Goal: Communication & Community: Answer question/provide support

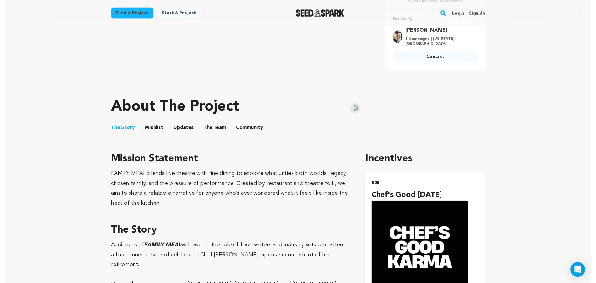
scroll to position [249, 0]
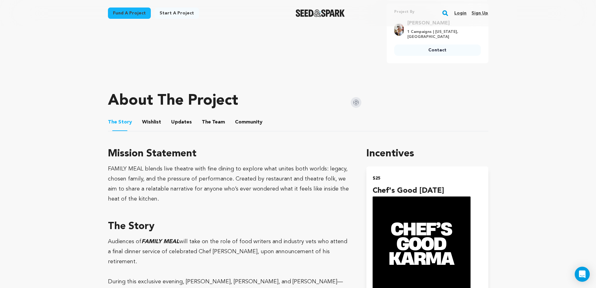
click at [250, 121] on button "Community" at bounding box center [248, 123] width 15 height 15
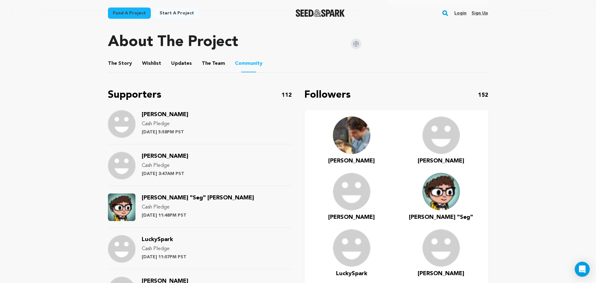
scroll to position [313, 0]
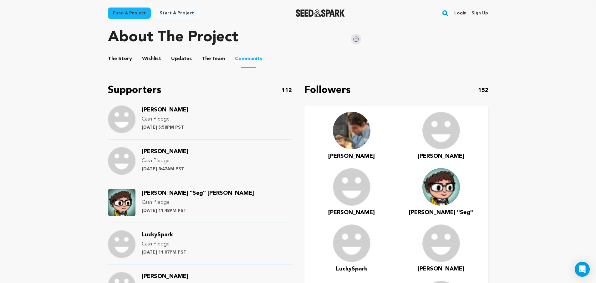
click at [349, 135] on img at bounding box center [352, 131] width 38 height 38
click at [353, 156] on span "Marlon" at bounding box center [351, 156] width 47 height 6
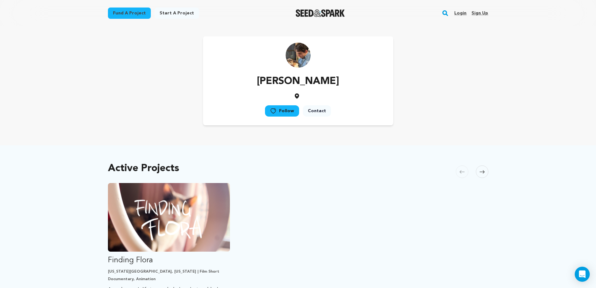
click at [459, 13] on link "Login" at bounding box center [460, 13] width 12 height 10
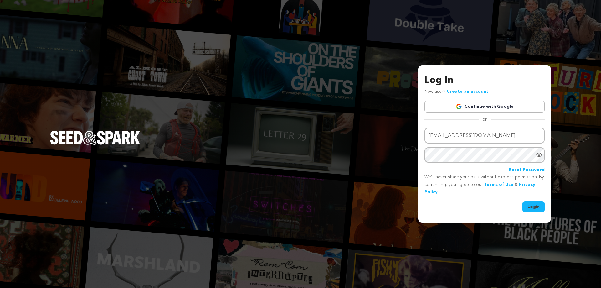
click at [532, 206] on button "Login" at bounding box center [533, 206] width 22 height 11
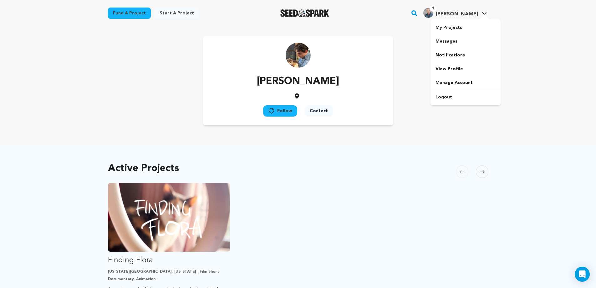
click at [433, 9] on img "Michael N.'s Profile" at bounding box center [428, 13] width 10 height 10
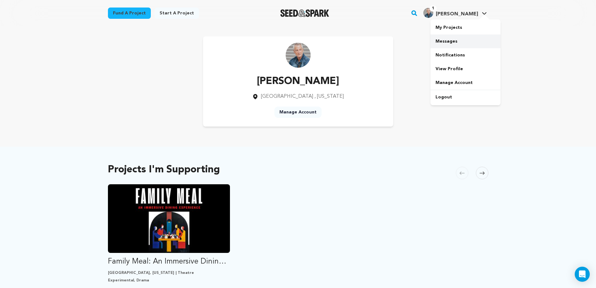
click at [451, 39] on link "Messages" at bounding box center [465, 41] width 70 height 14
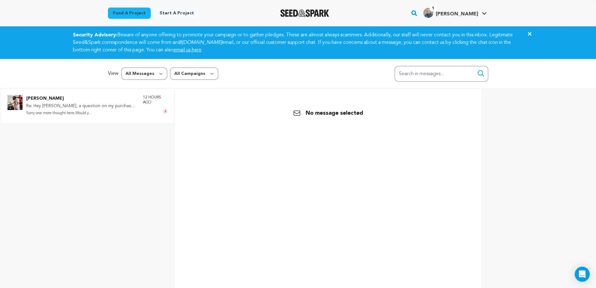
click at [45, 106] on p "Re: Hey Ben, a question on my purchase yesterday" at bounding box center [81, 106] width 110 height 8
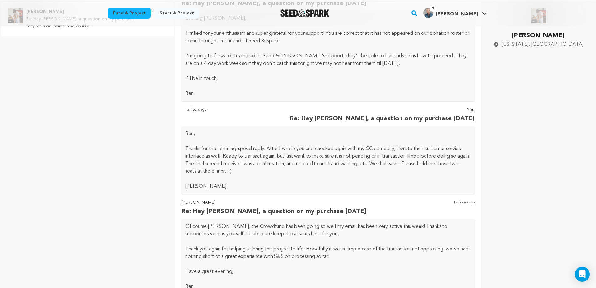
scroll to position [359, 0]
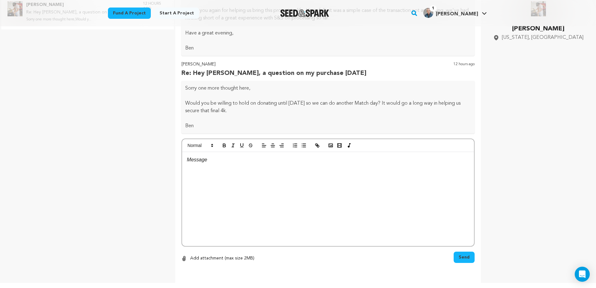
click at [192, 167] on div at bounding box center [328, 199] width 292 height 94
click at [363, 162] on p "Ben-Not a problem to process the $1,000 on Tuesday-love the Match day redux. If…" at bounding box center [328, 163] width 282 height 16
click at [198, 160] on p "Ben-Not a problem to process the $1,000 on Tuesday-love the Match day redux con…" at bounding box center [328, 163] width 282 height 16
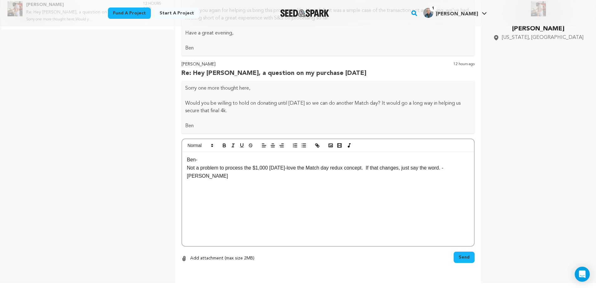
click at [450, 168] on p "Not a problem to process the $1,000 on Tuesday-love the Match day redux concept…" at bounding box center [328, 172] width 282 height 16
click at [456, 167] on p "Not a problem to process the $1,000 on Tuesday-love the Match day redux concept…" at bounding box center [328, 168] width 282 height 8
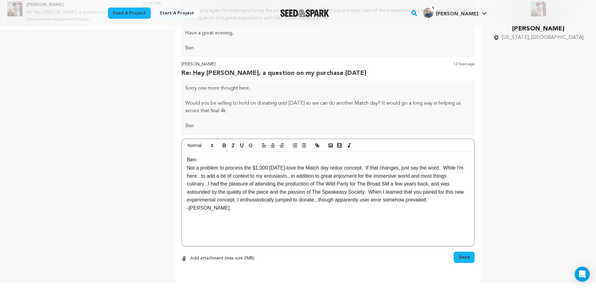
click at [362, 193] on p "Not a problem to process the $1,000 on Tuesday-love the Match day redux concept…" at bounding box center [328, 184] width 282 height 40
click at [213, 207] on p "Not a problem to process the $1,000 on Tuesday-love the Match day redux concept…" at bounding box center [328, 188] width 282 height 48
click at [462, 254] on span "Send" at bounding box center [464, 257] width 11 height 6
